Goal: Obtain resource: Download file/media

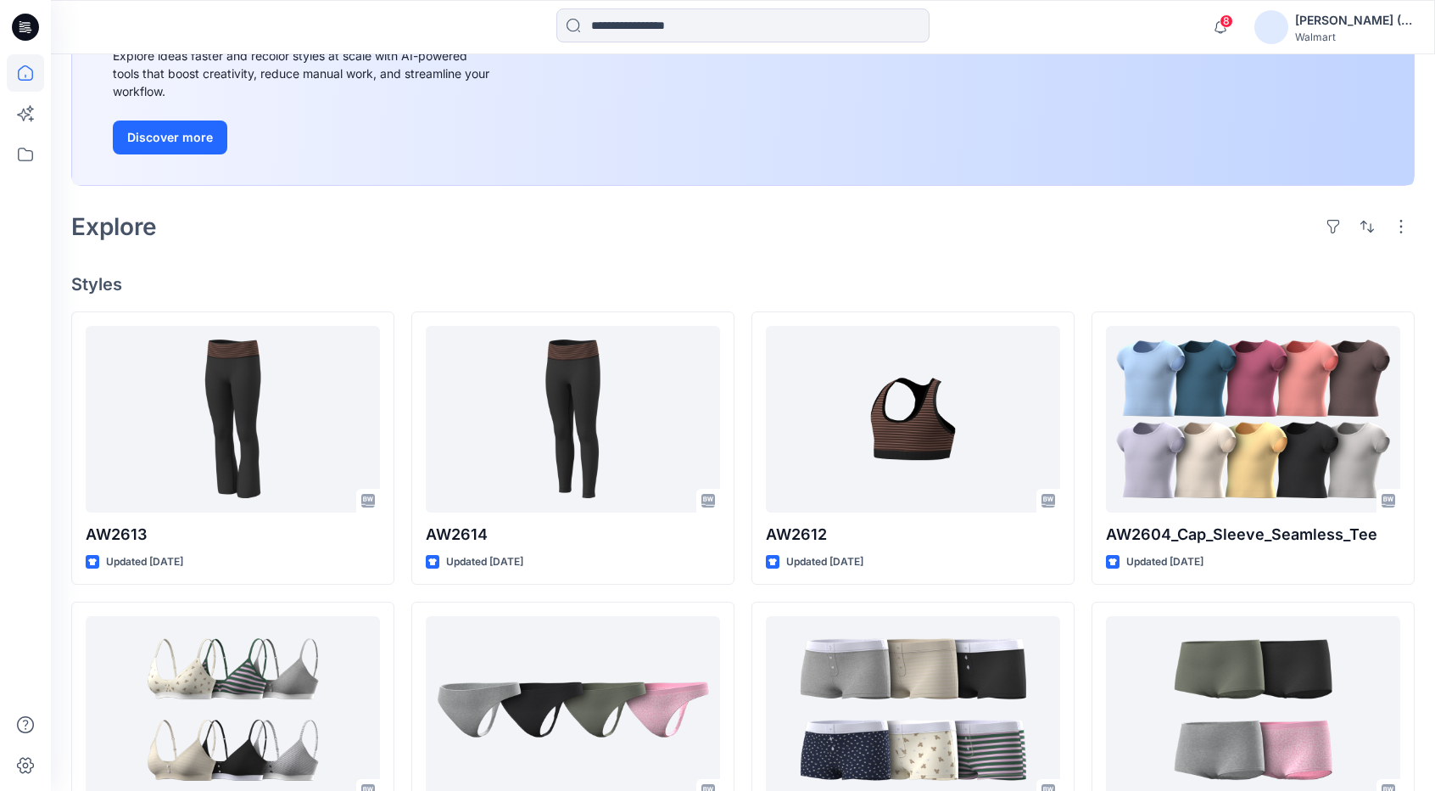
scroll to position [254, 0]
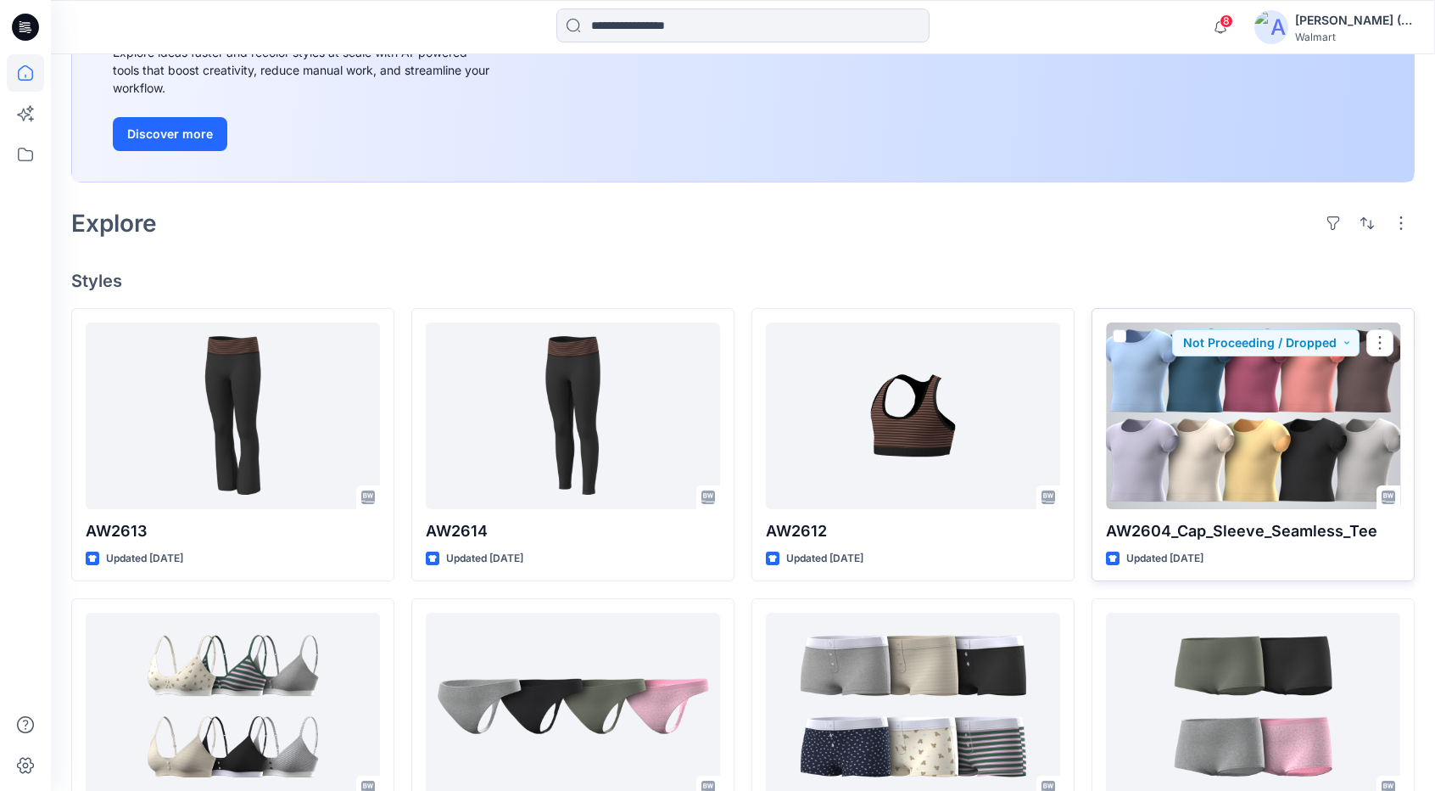
click at [1200, 457] on div at bounding box center [1253, 415] width 294 height 187
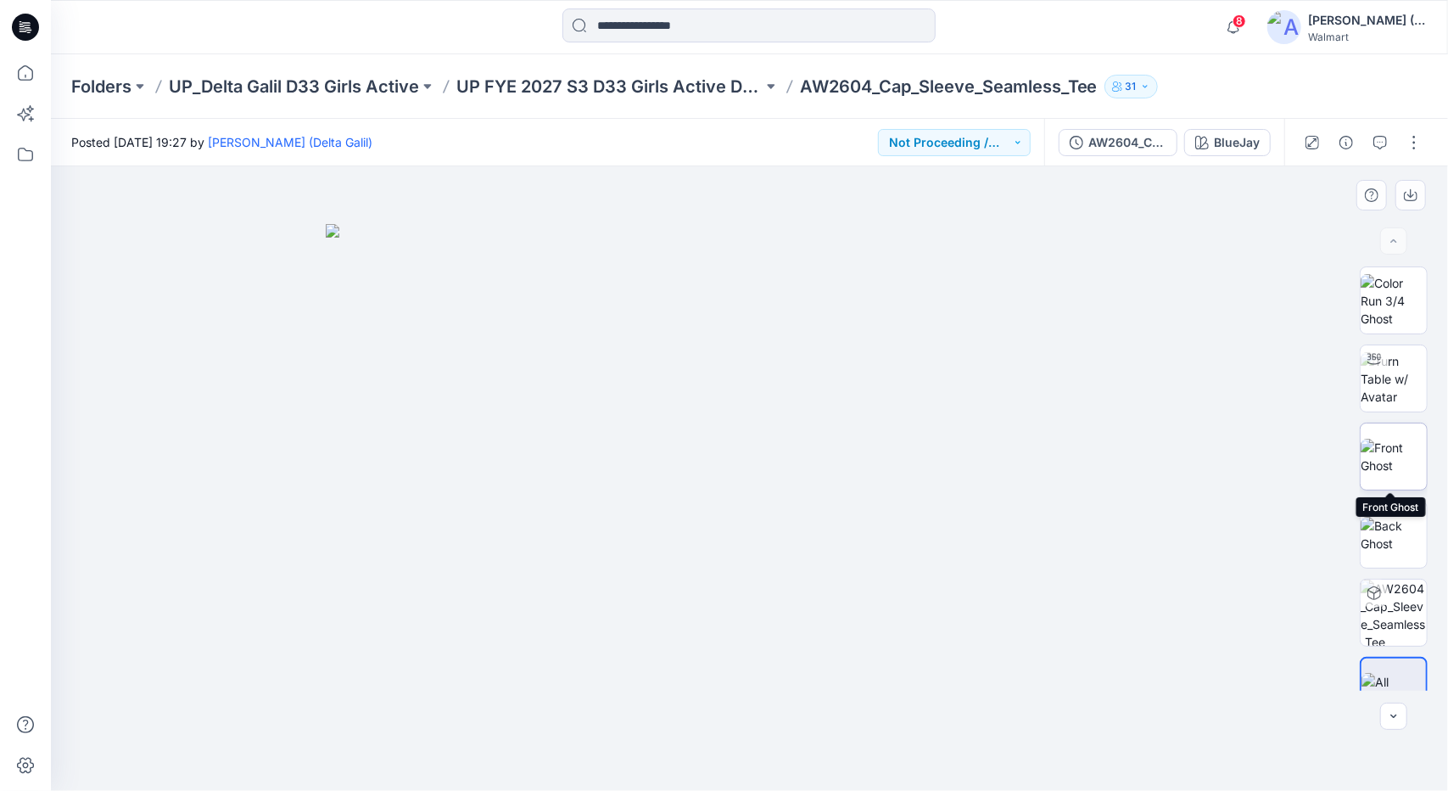
click at [1388, 461] on img at bounding box center [1394, 457] width 66 height 36
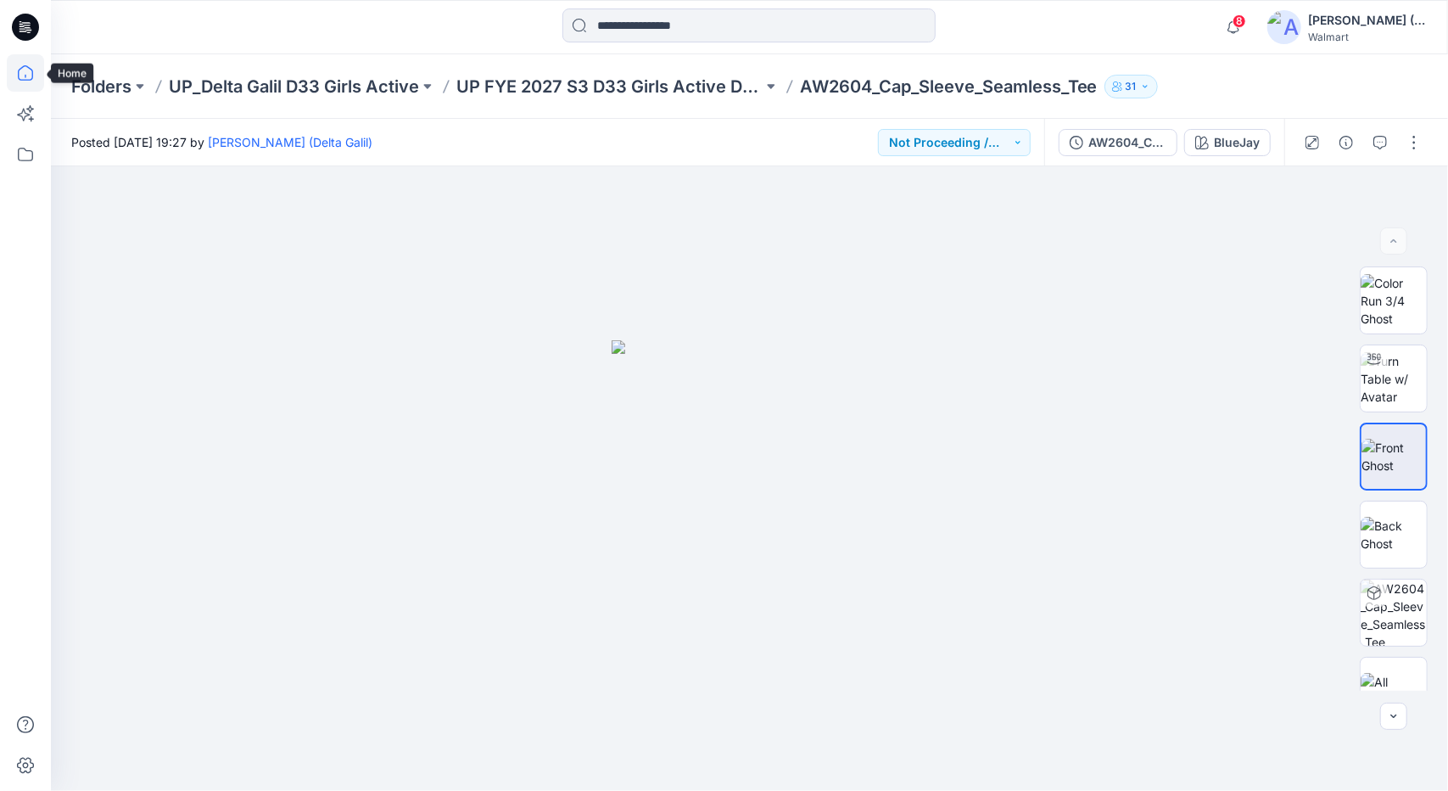
click at [31, 65] on icon at bounding box center [25, 72] width 37 height 37
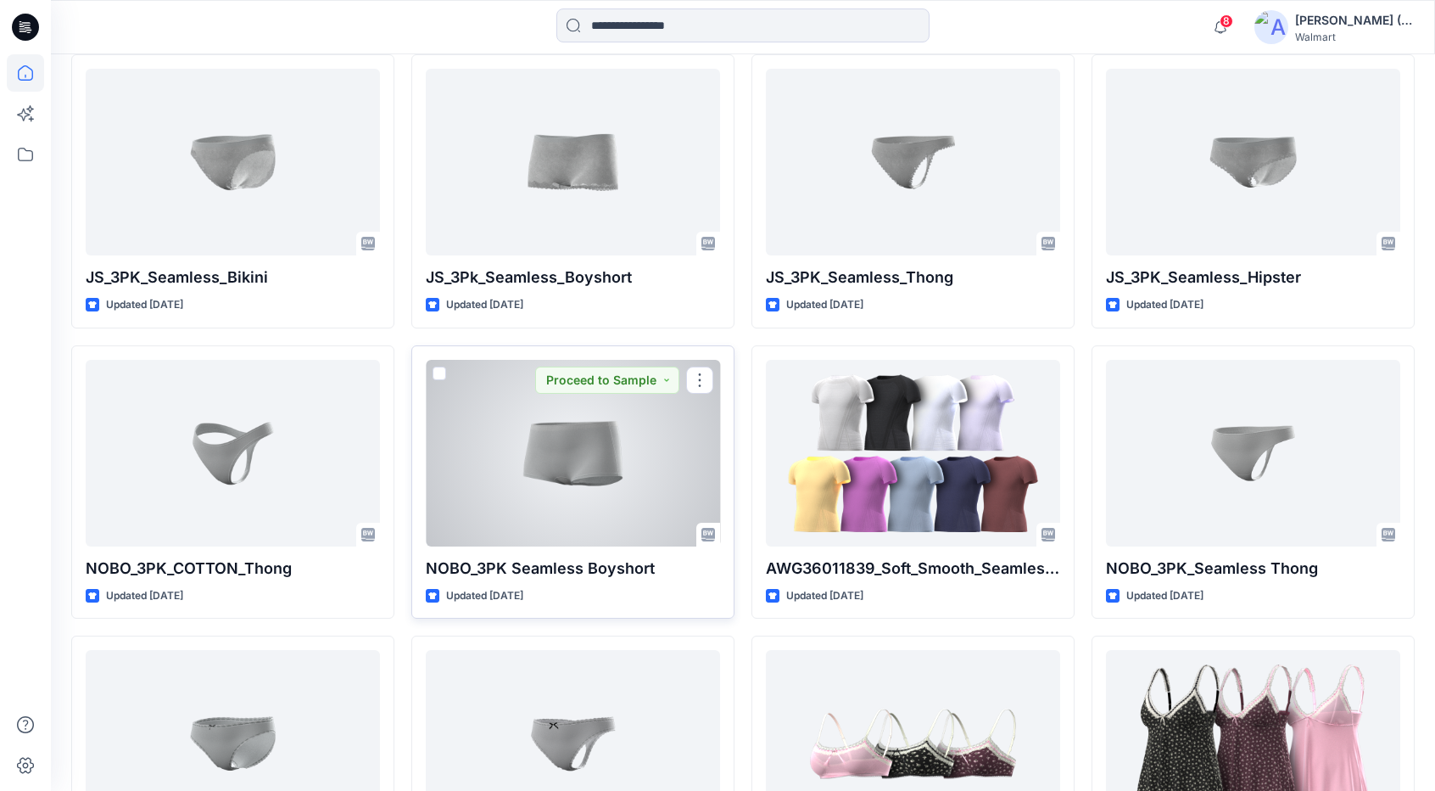
scroll to position [1383, 0]
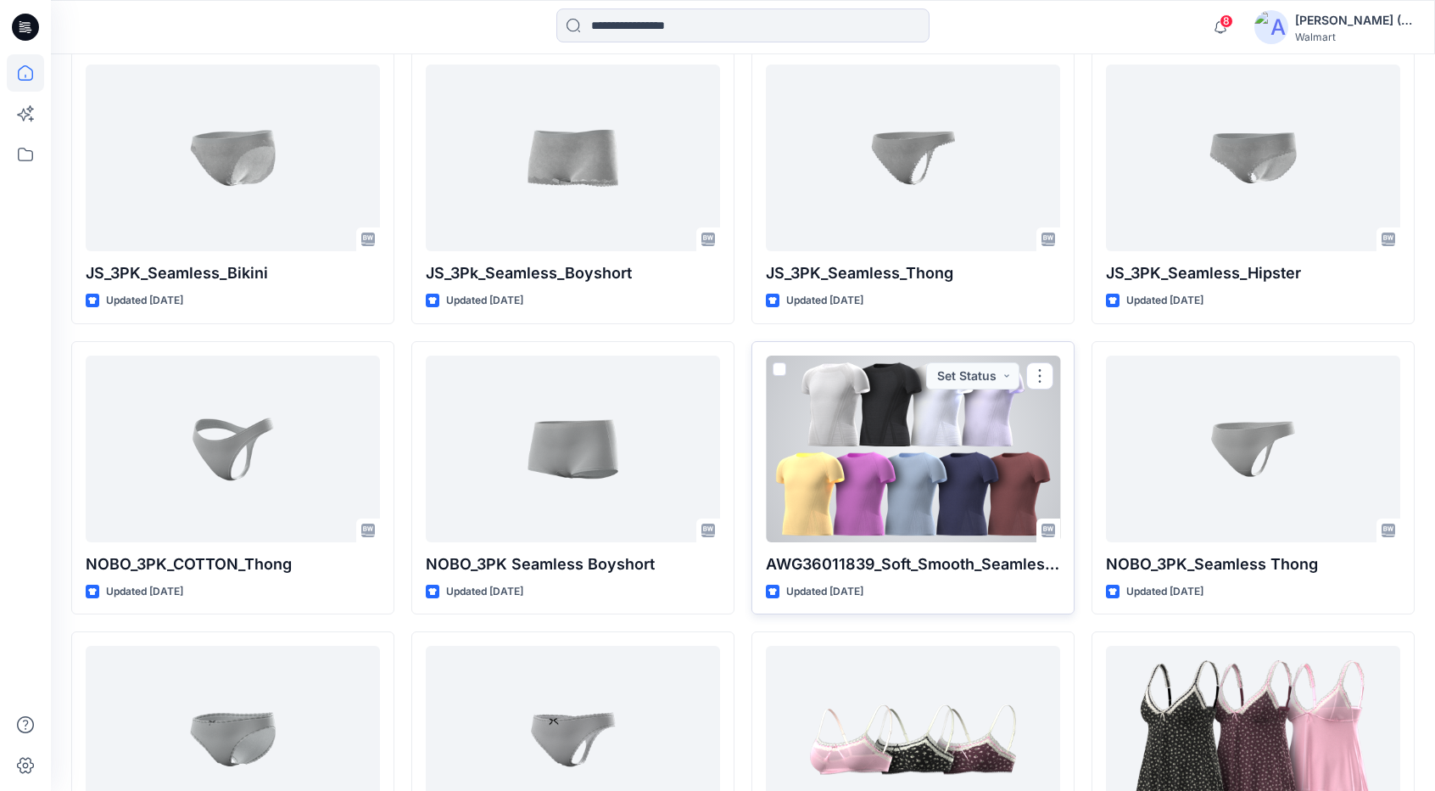
click at [928, 498] on div at bounding box center [913, 448] width 294 height 187
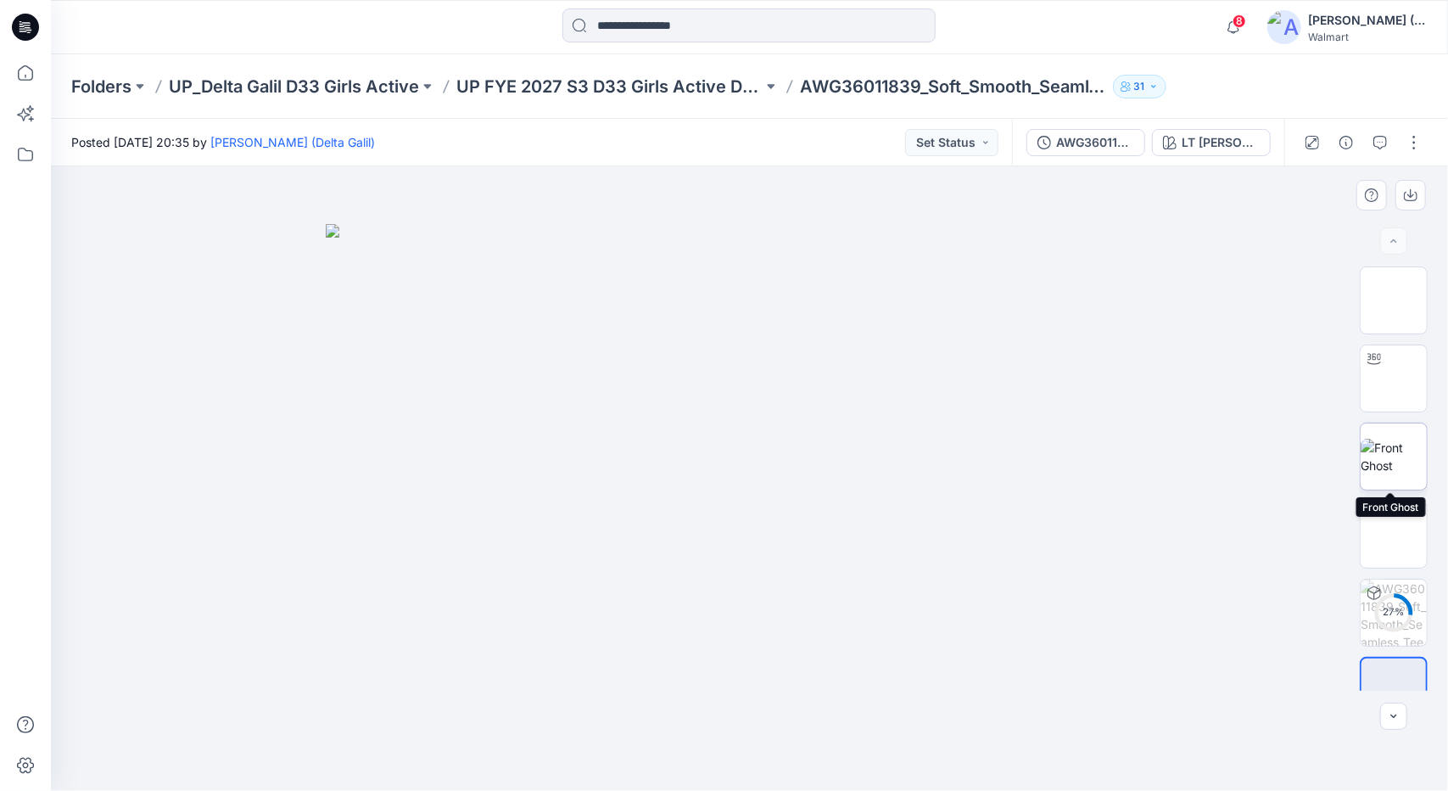
click at [1393, 469] on img at bounding box center [1394, 457] width 66 height 36
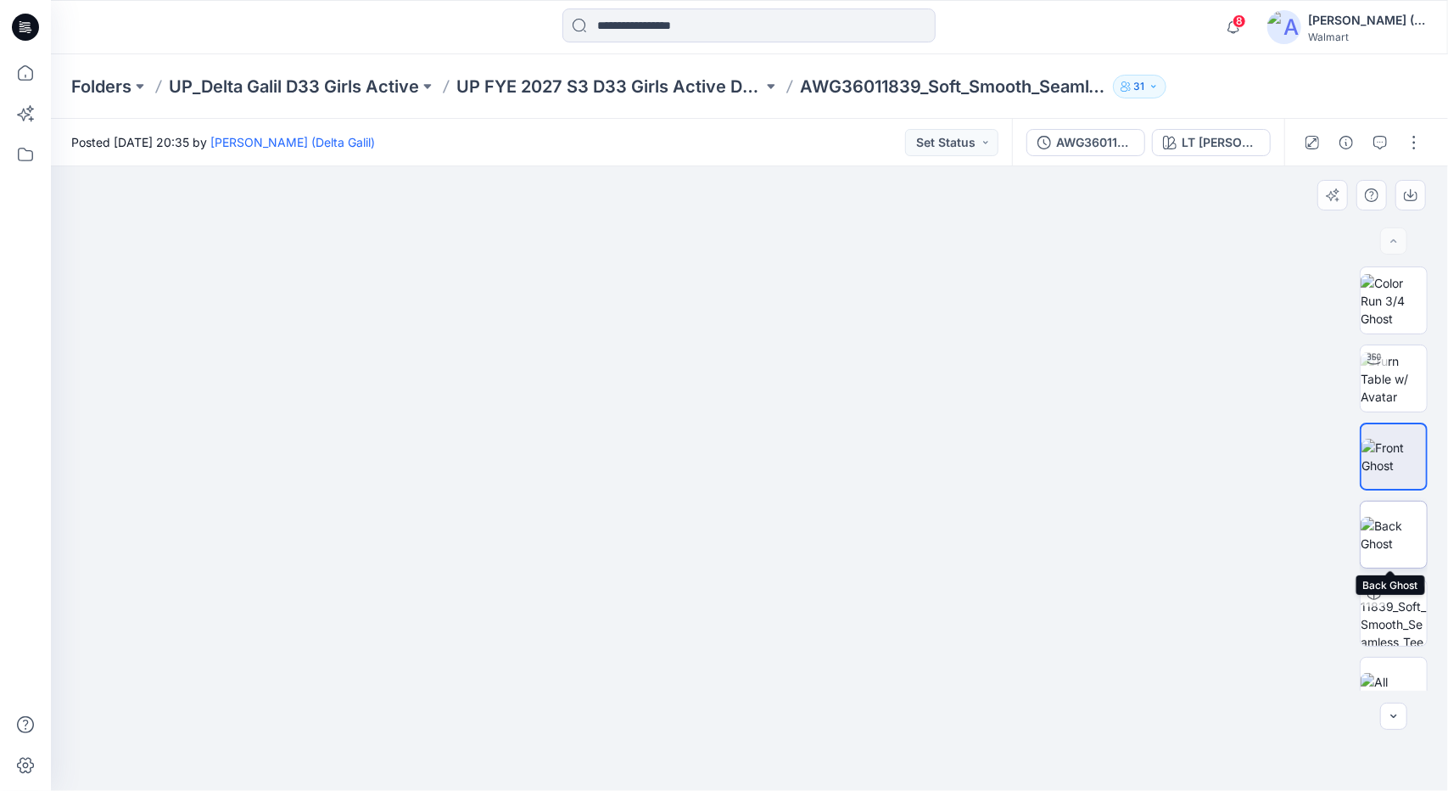
click at [1397, 535] on img at bounding box center [1394, 535] width 66 height 36
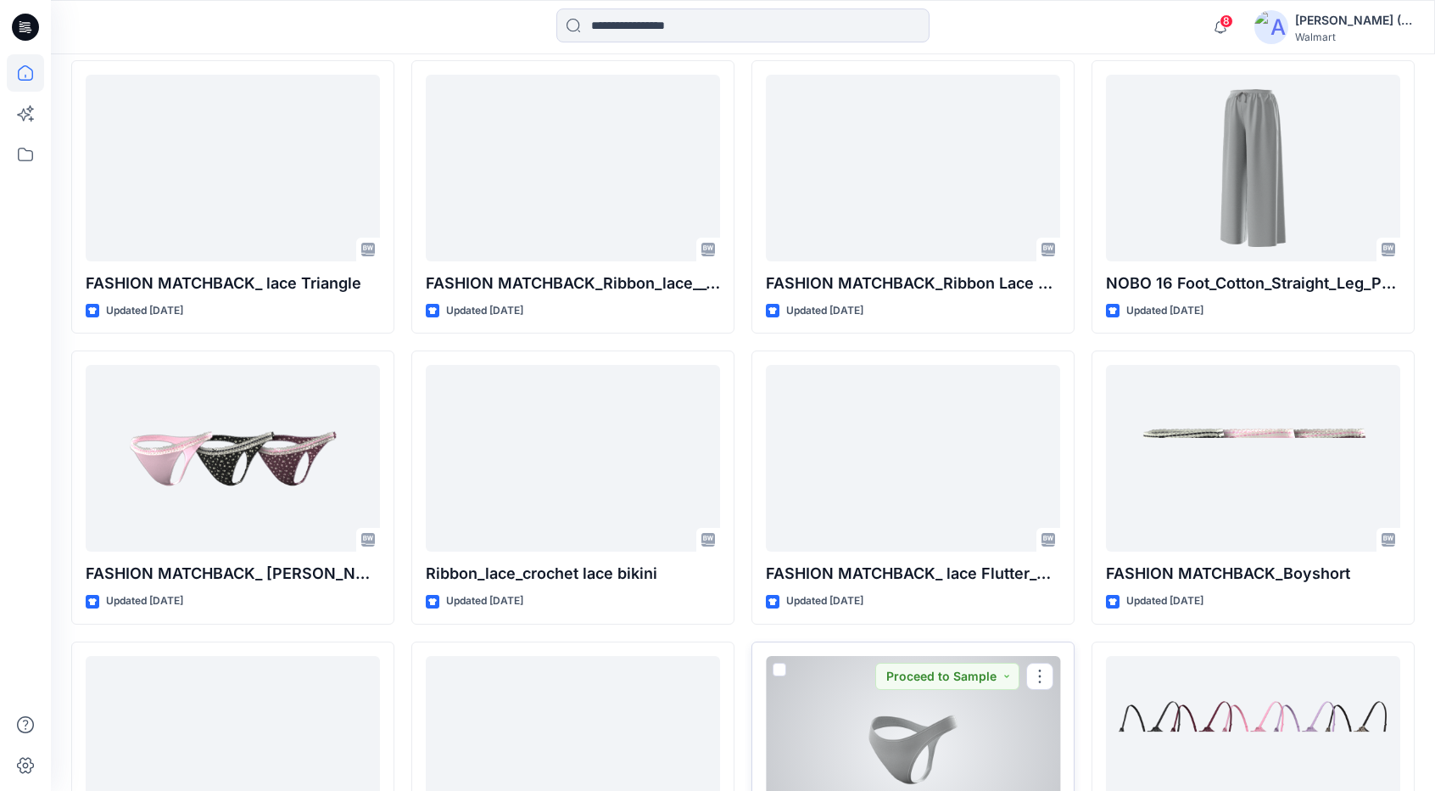
scroll to position [2084, 0]
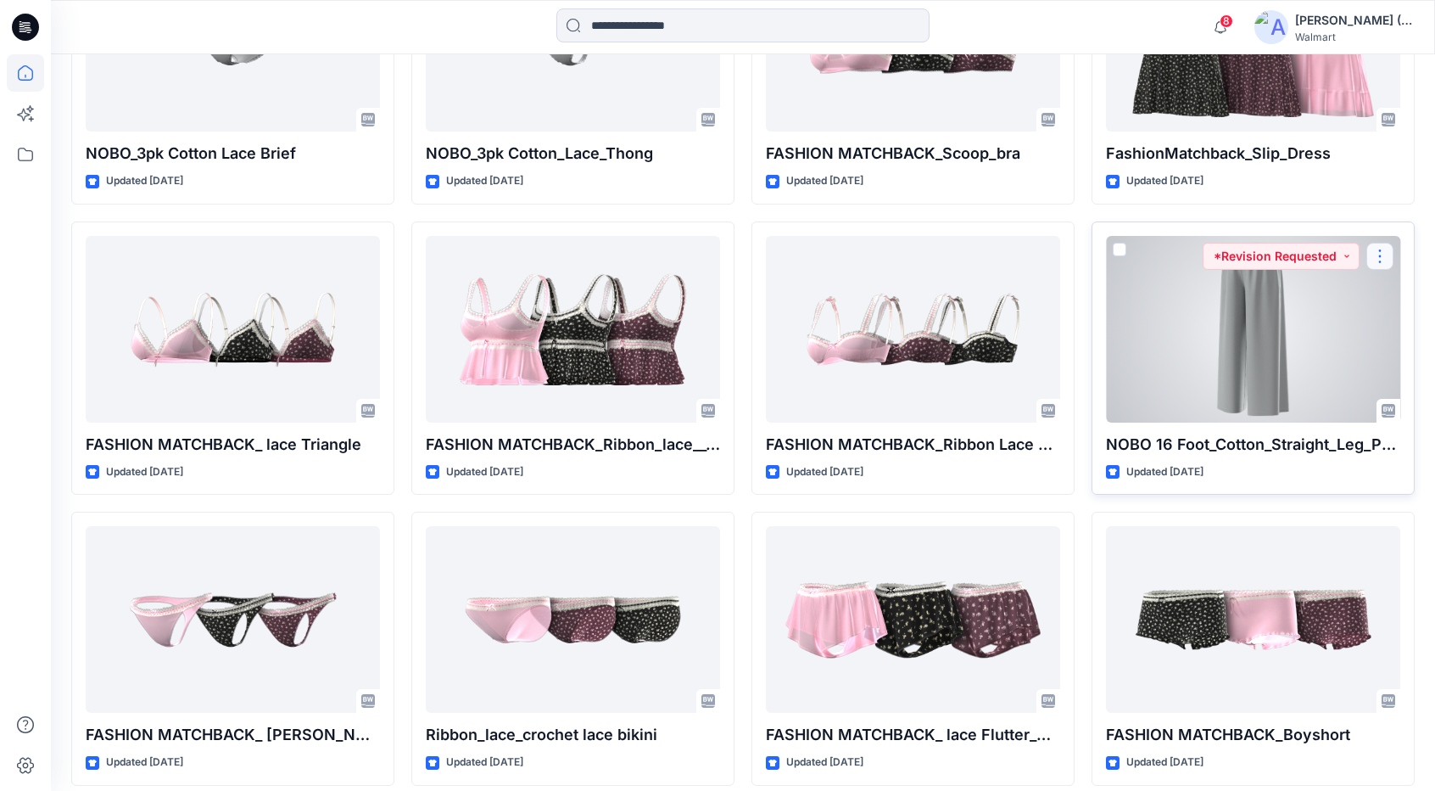
click at [1381, 249] on button "button" at bounding box center [1379, 256] width 27 height 27
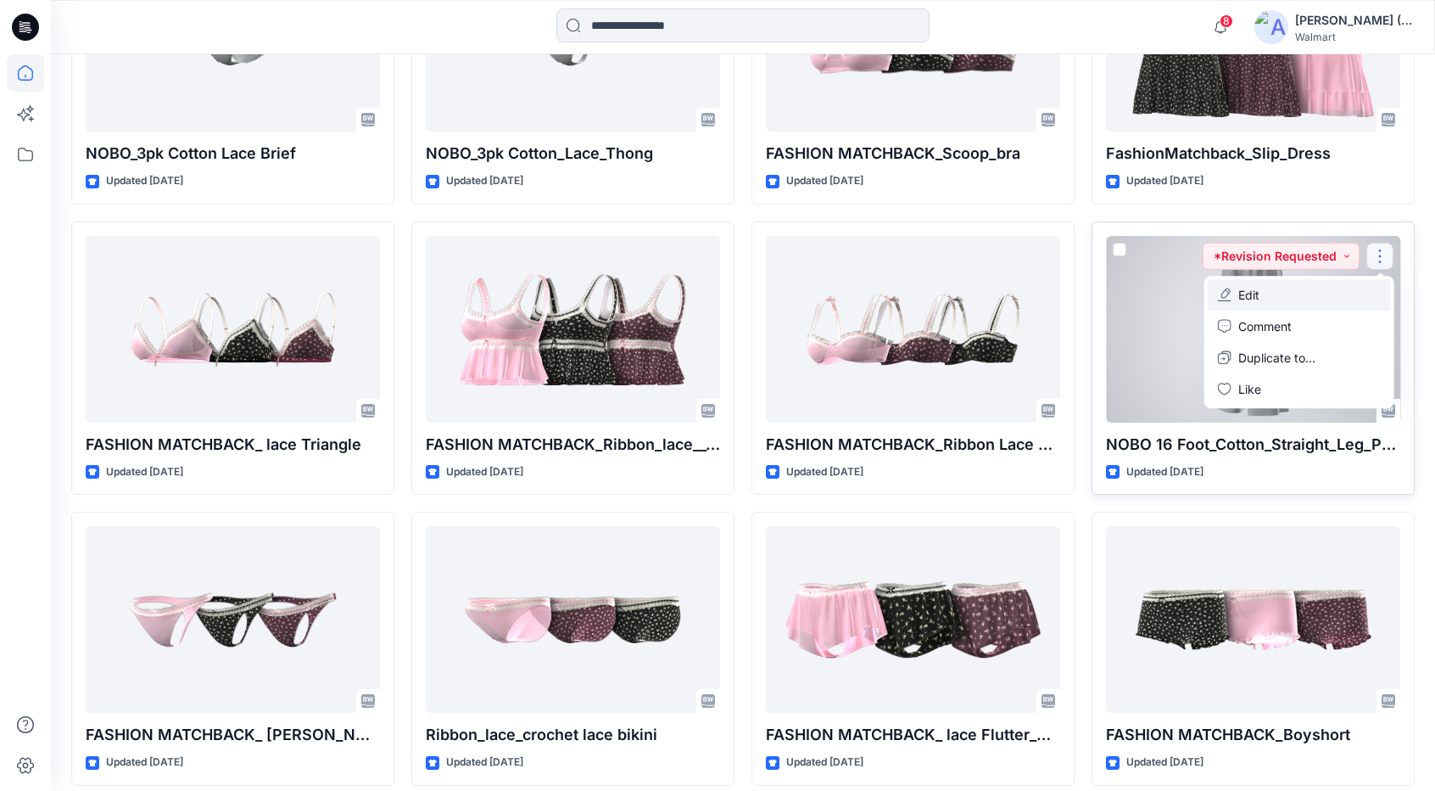
click at [1321, 288] on button "Edit" at bounding box center [1299, 294] width 183 height 31
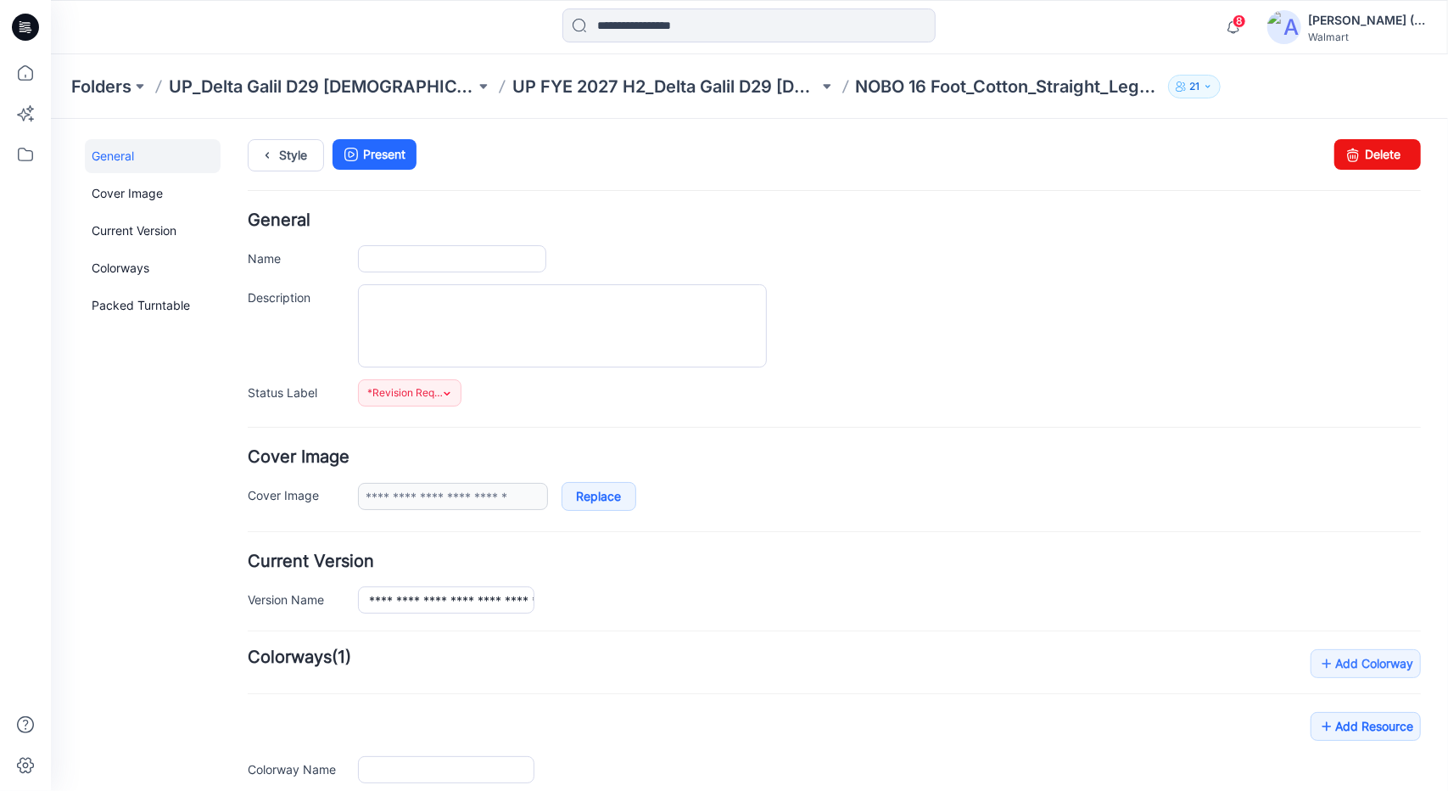
type input "**********"
click at [289, 162] on link "Style" at bounding box center [285, 154] width 76 height 32
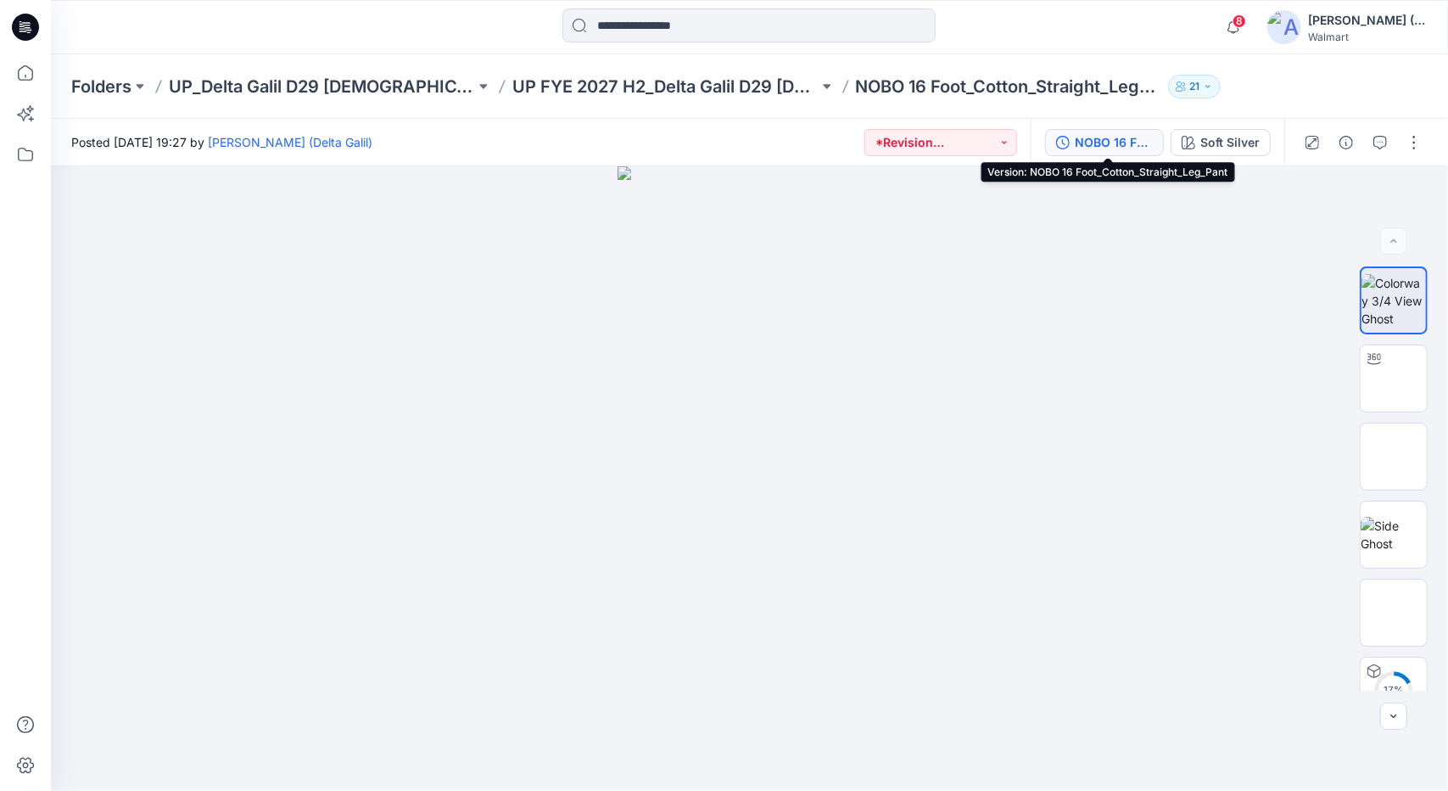
click at [1113, 147] on div "NOBO 16 Foot_Cotton_Straight_Leg_Pant" at bounding box center [1114, 142] width 78 height 19
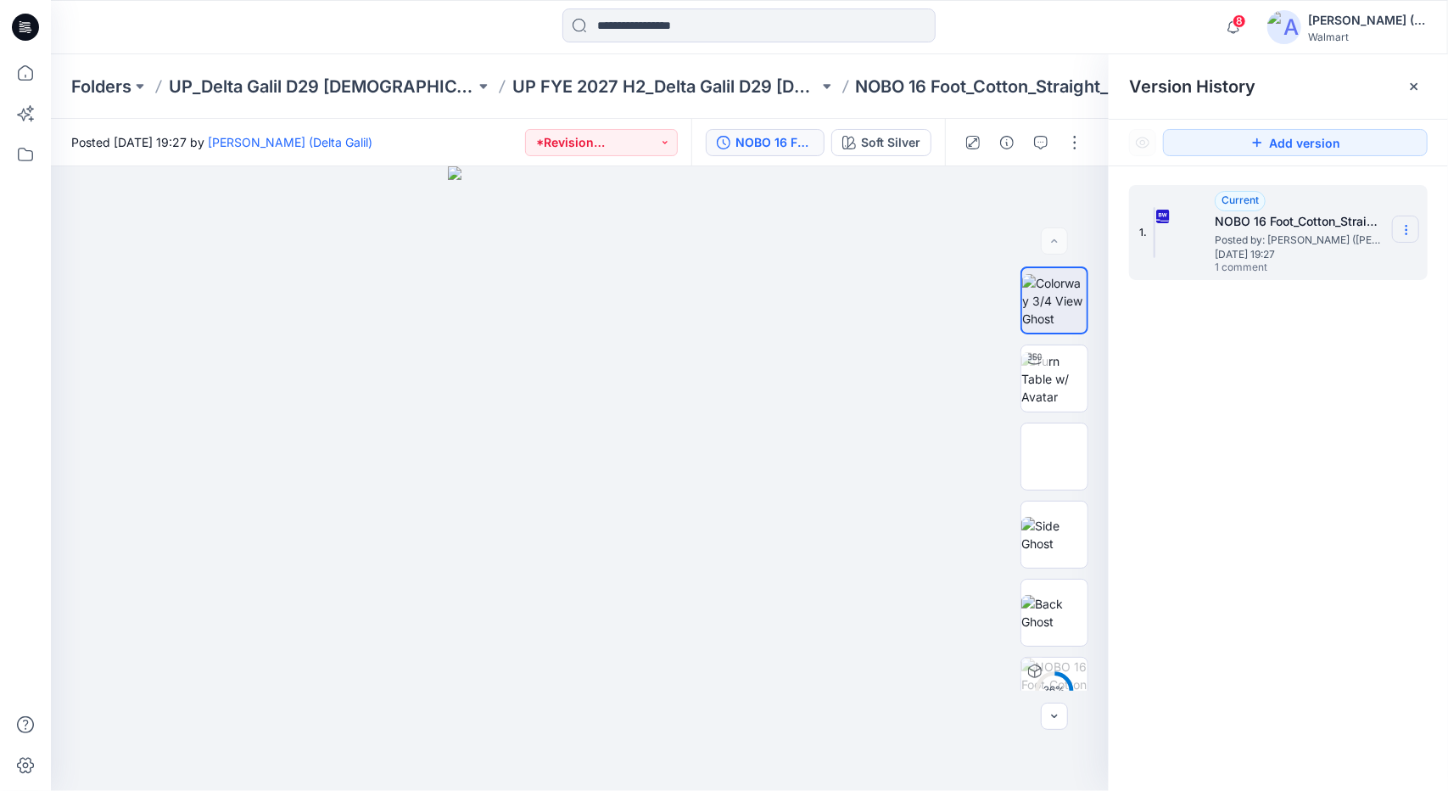
click at [1412, 229] on icon at bounding box center [1407, 230] width 14 height 14
click at [1379, 272] on span "Download Source BW File" at bounding box center [1320, 263] width 142 height 20
